Goal: Obtain resource: Obtain resource

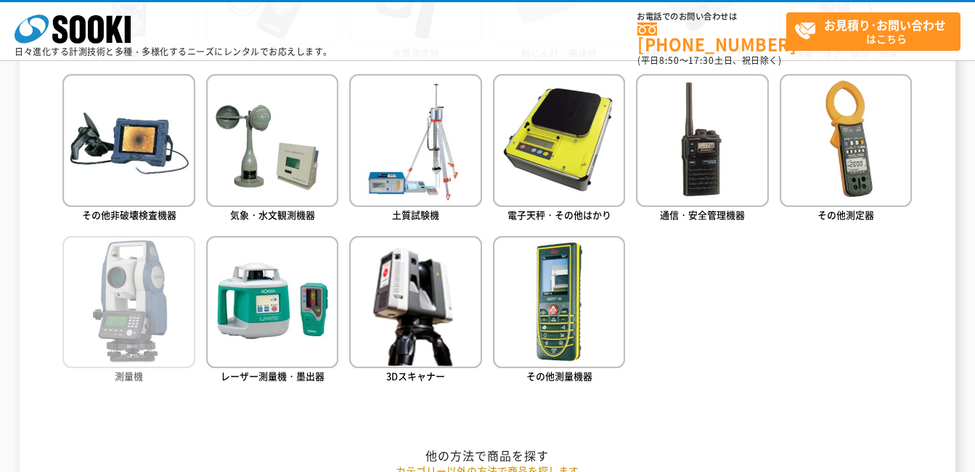
click at [135, 337] on img at bounding box center [128, 302] width 132 height 132
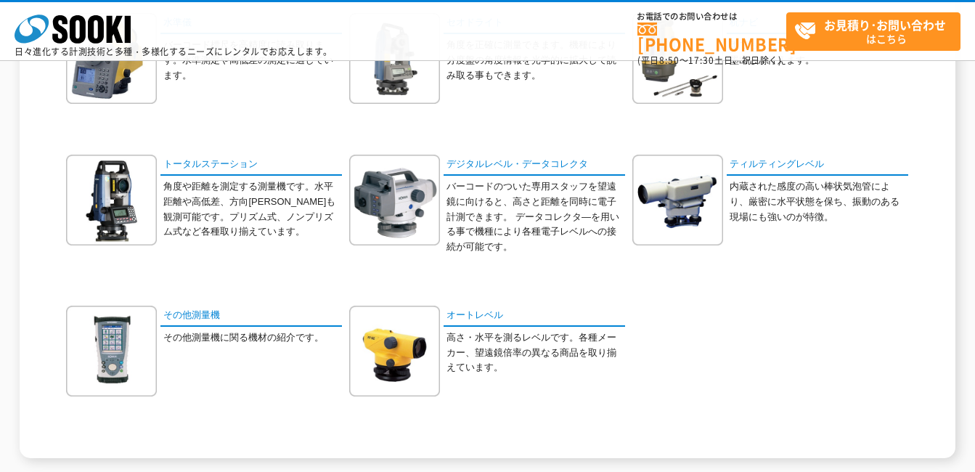
scroll to position [218, 0]
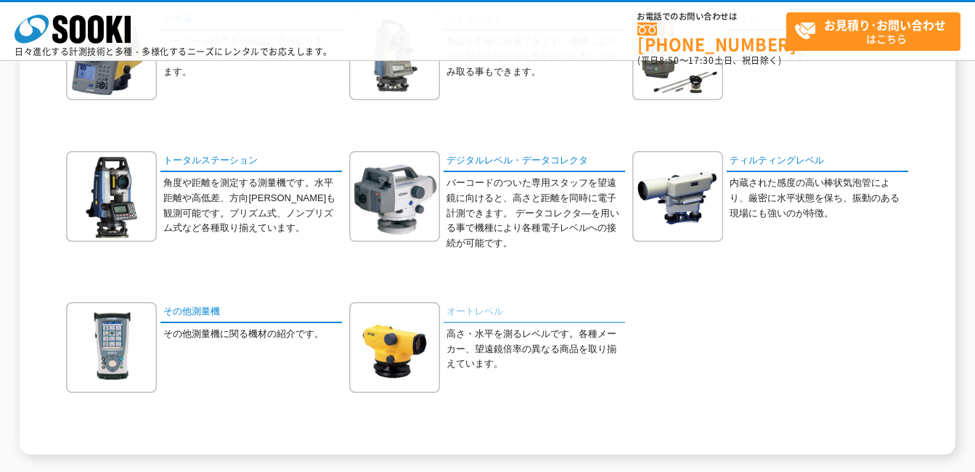
click at [481, 314] on link "オートレベル" at bounding box center [533, 312] width 181 height 21
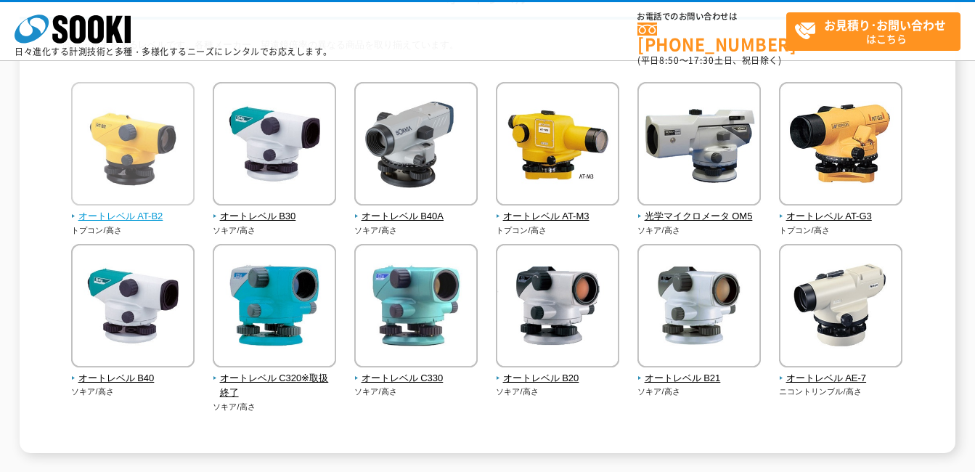
scroll to position [144, 0]
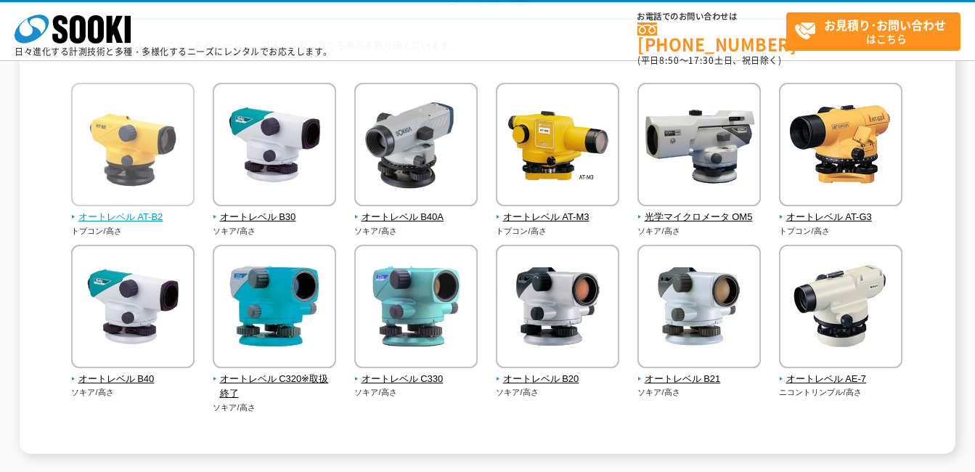
click at [165, 161] on img at bounding box center [132, 146] width 123 height 127
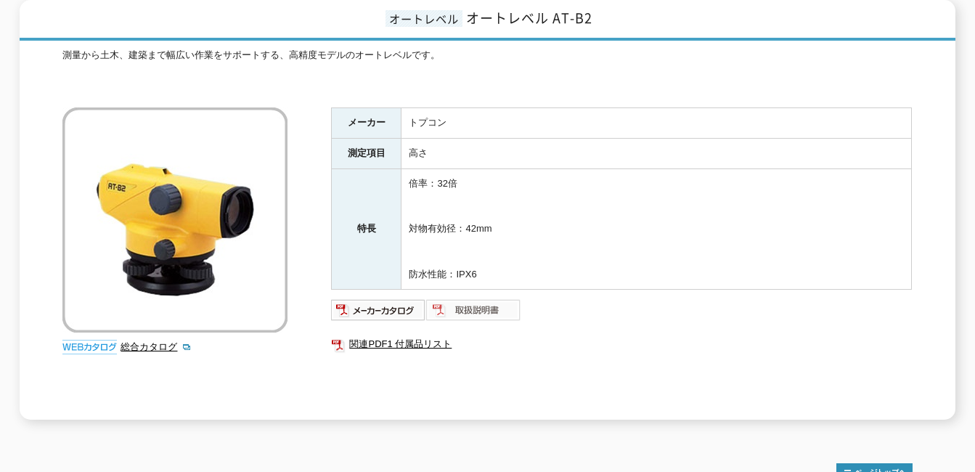
scroll to position [218, 0]
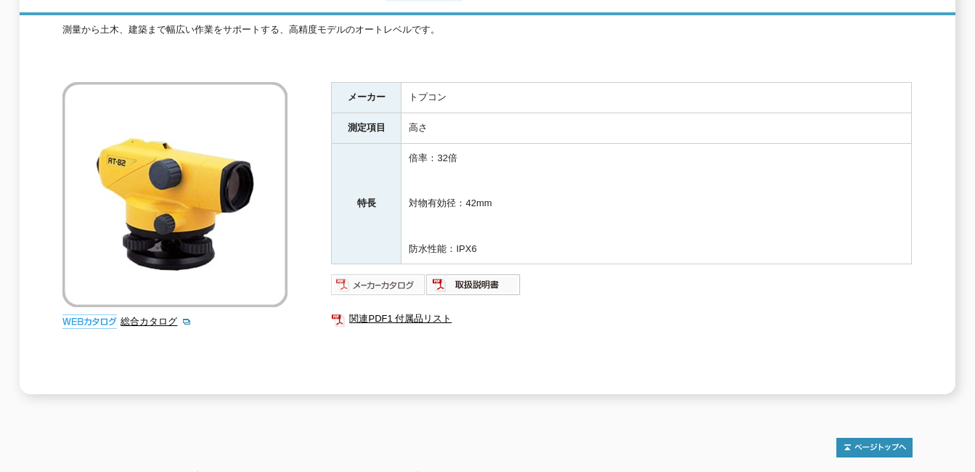
click at [393, 279] on img at bounding box center [378, 284] width 95 height 23
